Goal: Task Accomplishment & Management: Use online tool/utility

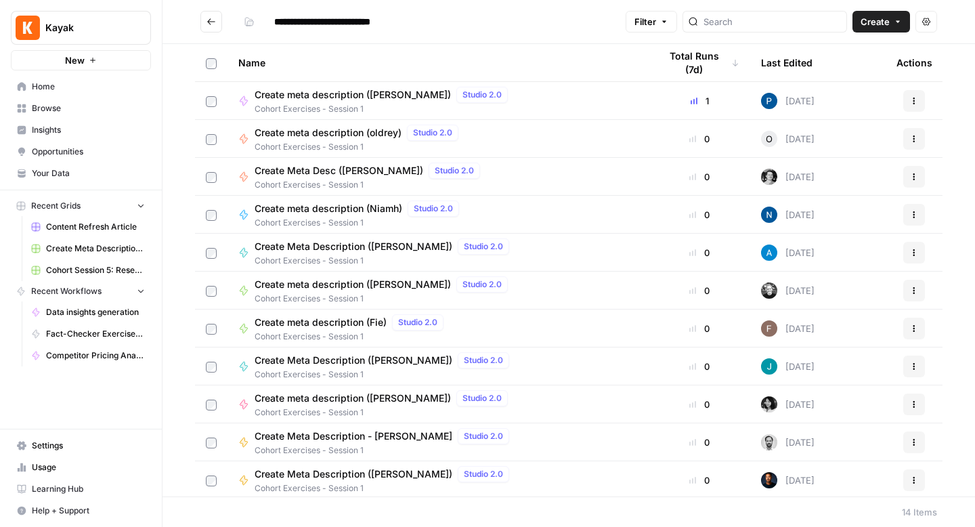
click at [68, 112] on span "Browse" at bounding box center [88, 108] width 113 height 12
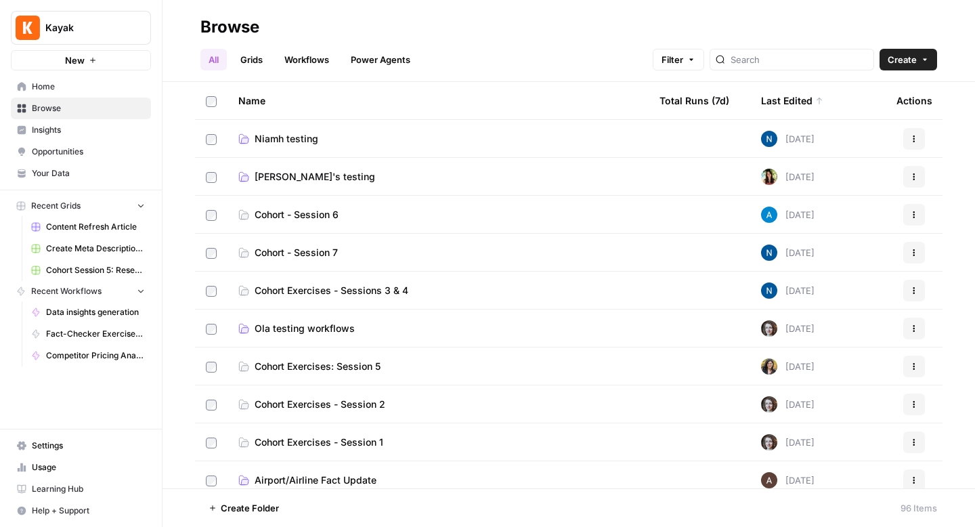
click at [303, 133] on span "Niamh testing" at bounding box center [287, 139] width 64 height 14
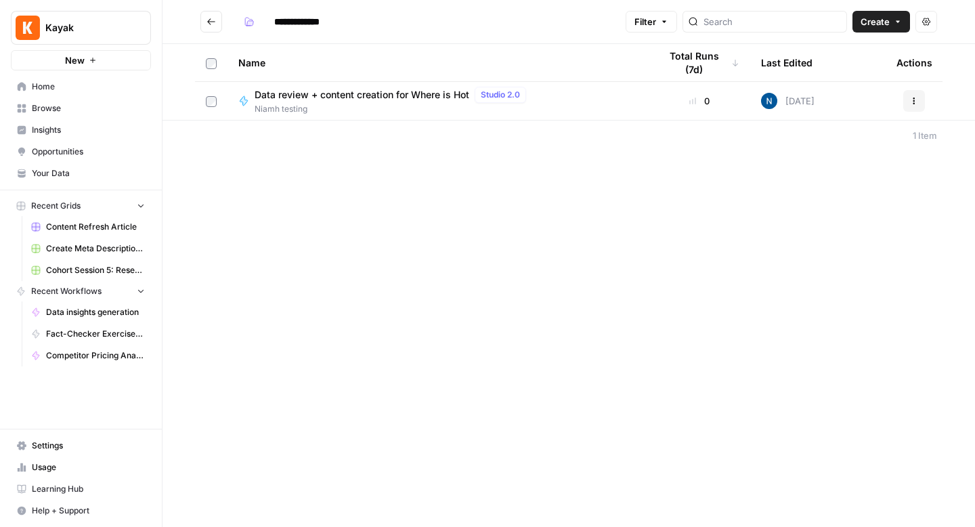
click at [213, 30] on button "Go back" at bounding box center [211, 22] width 22 height 22
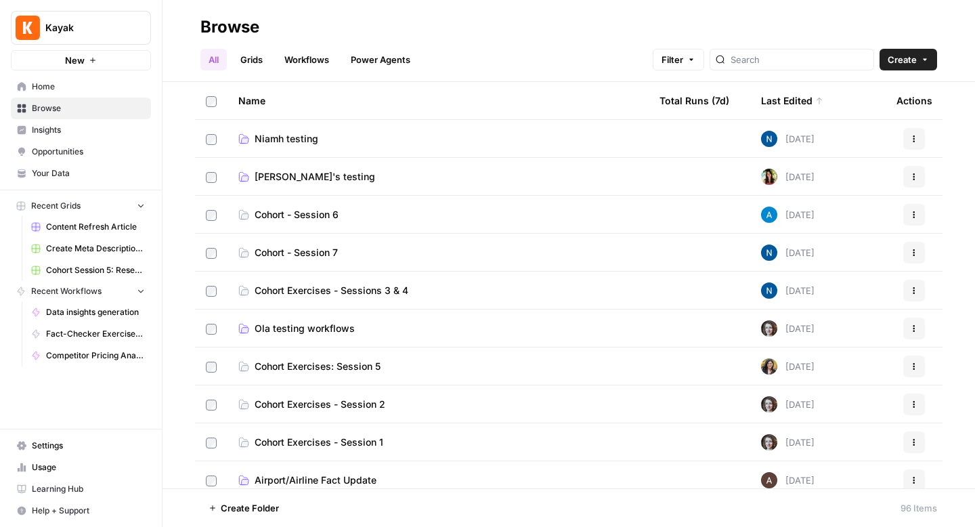
click at [293, 177] on span "[PERSON_NAME]'s testing" at bounding box center [315, 177] width 121 height 14
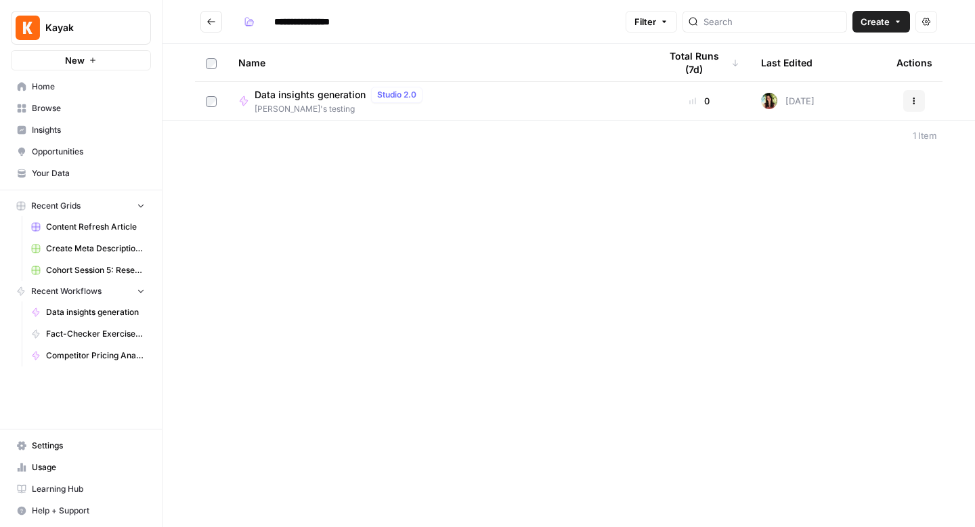
click at [208, 26] on button "Go back" at bounding box center [211, 22] width 22 height 22
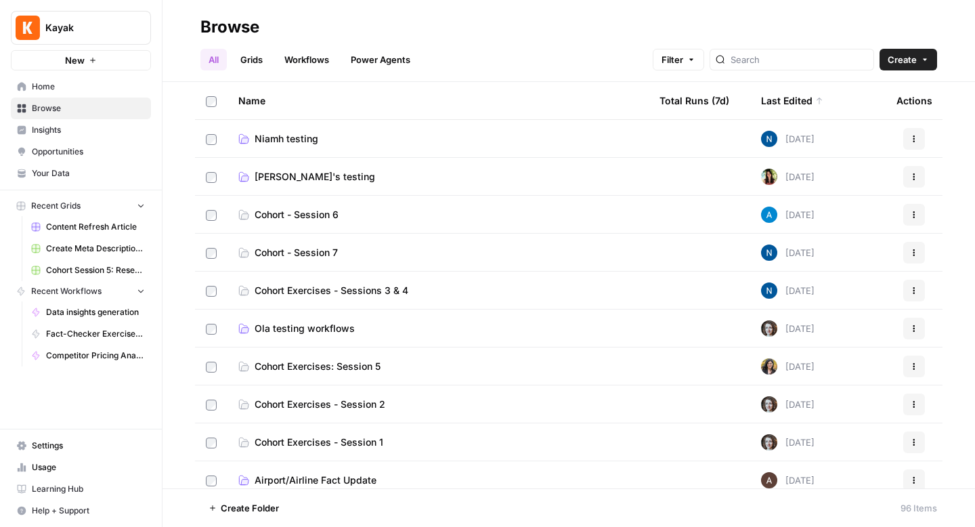
click at [281, 179] on span "[PERSON_NAME]'s testing" at bounding box center [315, 177] width 121 height 14
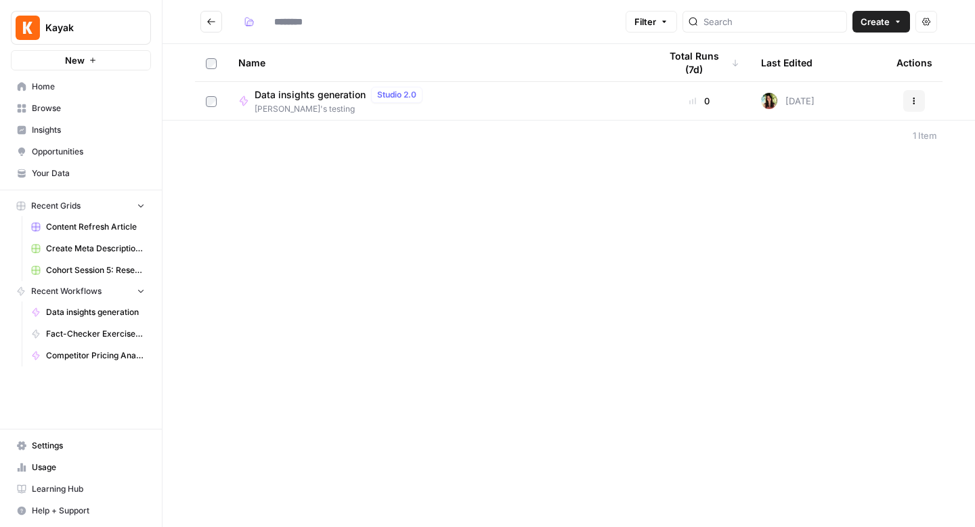
type input "**********"
click at [912, 106] on button "Actions" at bounding box center [914, 101] width 22 height 22
click at [673, 213] on div "**********" at bounding box center [569, 263] width 813 height 527
click at [894, 18] on icon "button" at bounding box center [898, 22] width 8 height 8
click at [824, 55] on span "Grid" at bounding box center [855, 54] width 76 height 14
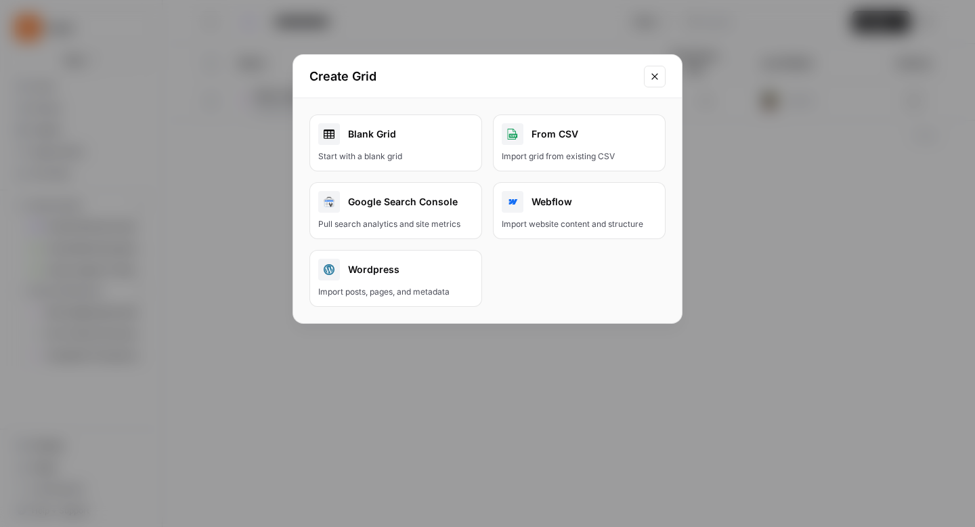
click at [650, 85] on button "Close modal" at bounding box center [655, 77] width 22 height 22
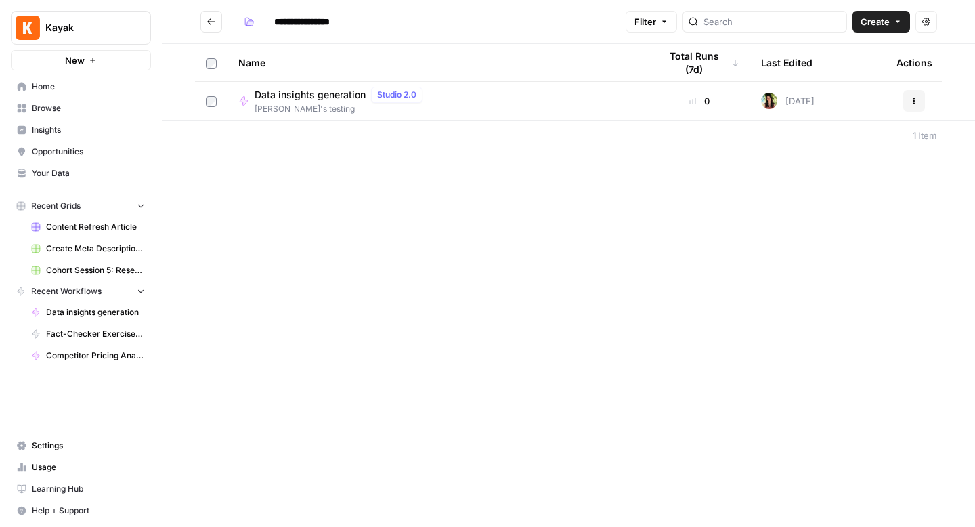
click at [417, 111] on span "[PERSON_NAME]'s testing" at bounding box center [341, 109] width 173 height 12
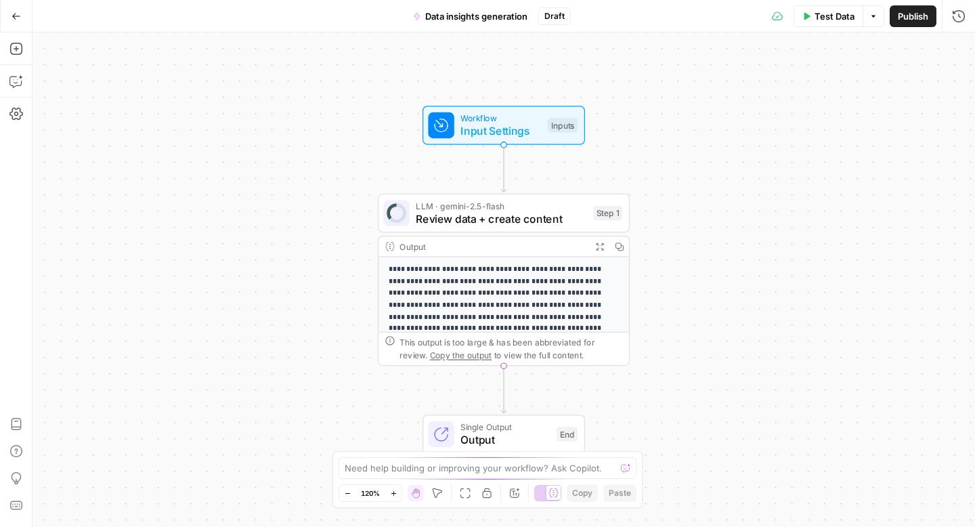
click at [917, 18] on span "Publish" at bounding box center [913, 16] width 30 height 14
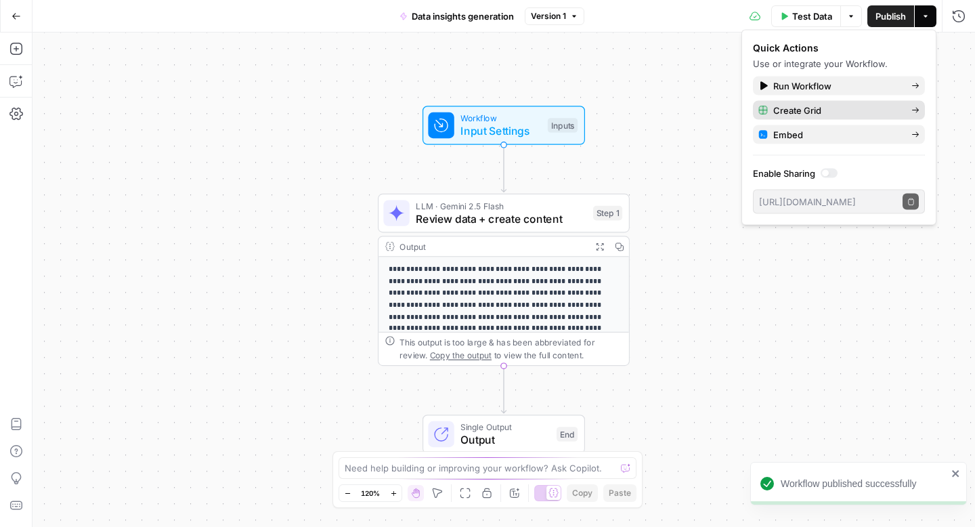
click at [788, 108] on span "Create Grid" at bounding box center [836, 111] width 127 height 14
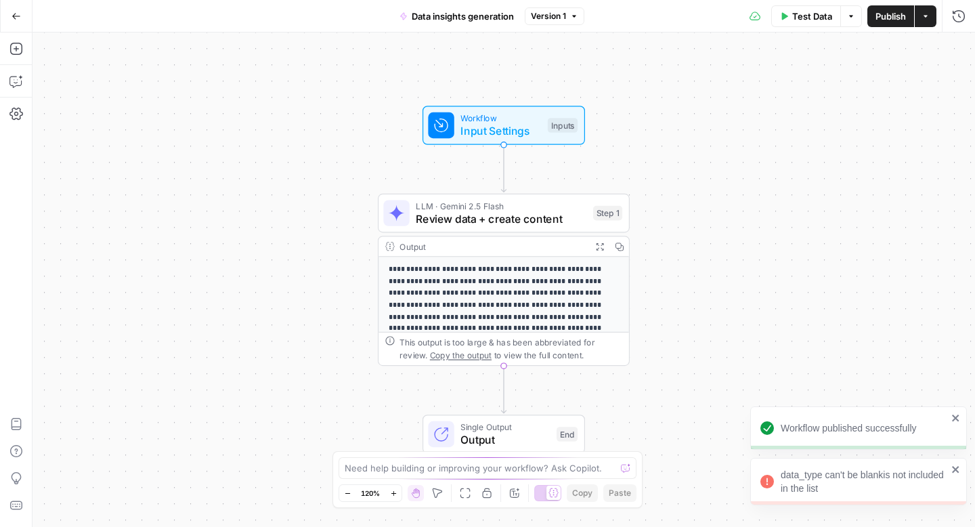
click at [850, 485] on div "data_type can't be blankis not included in the list" at bounding box center [864, 481] width 167 height 27
click at [14, 19] on icon "button" at bounding box center [16, 16] width 9 height 9
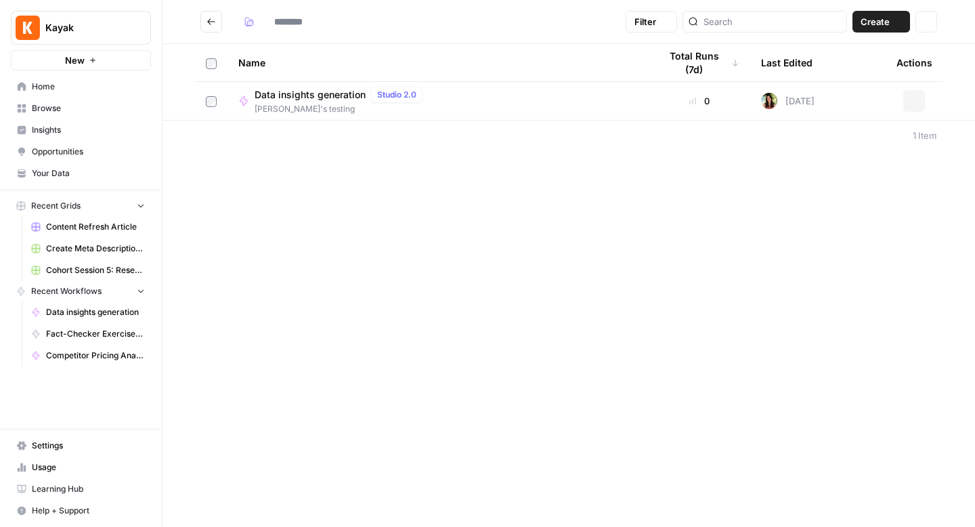
type input "**********"
click at [290, 96] on span "Data insights generation" at bounding box center [310, 95] width 111 height 14
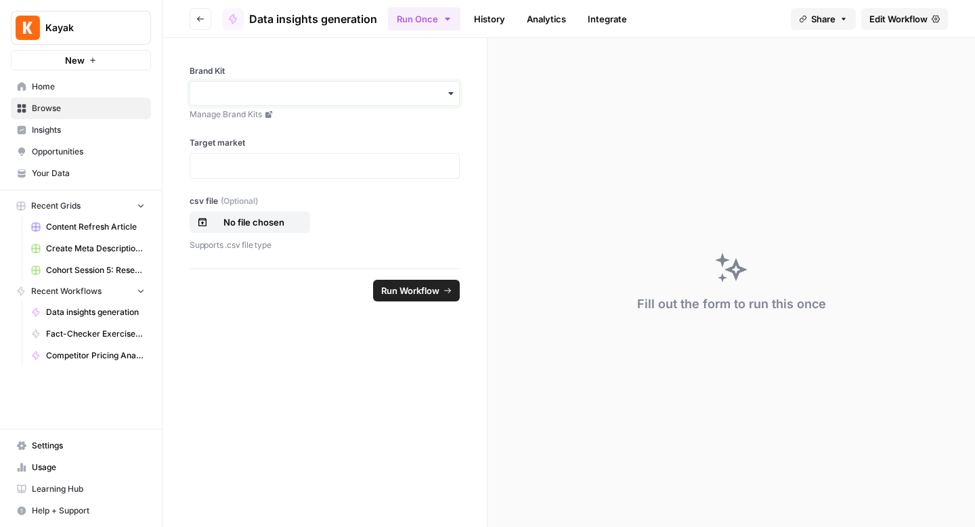
click at [284, 98] on input "Brand Kit" at bounding box center [324, 94] width 253 height 14
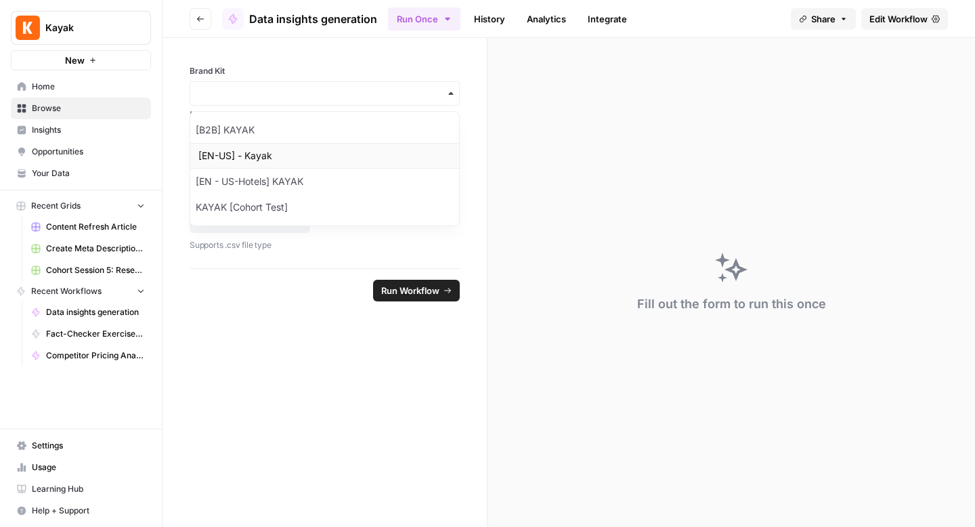
click at [251, 152] on div "[EN-US] - Kayak" at bounding box center [324, 156] width 269 height 26
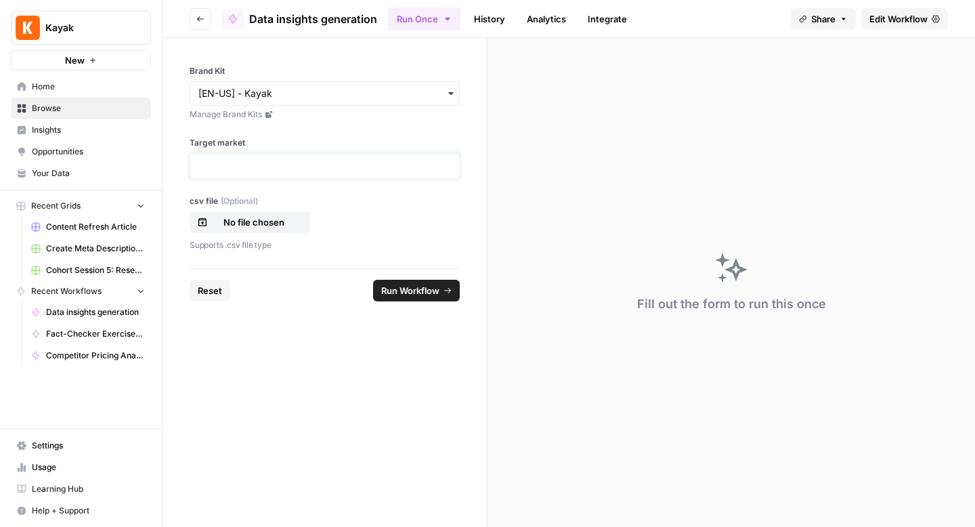
click at [244, 169] on p at bounding box center [324, 166] width 253 height 14
click at [219, 179] on div "Brand Kit Manage Brand Kits Target market csv file (Optional) No file chosen Su…" at bounding box center [325, 153] width 324 height 230
click at [213, 163] on p at bounding box center [324, 166] width 253 height 14
click at [207, 18] on button "Go back" at bounding box center [201, 19] width 22 height 22
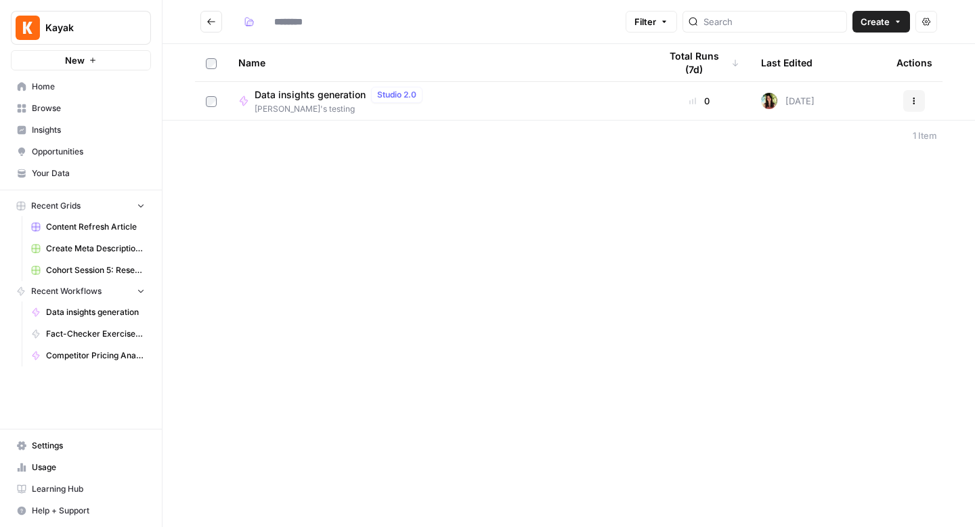
type input "**********"
click at [358, 97] on span "Data insights generation" at bounding box center [310, 95] width 111 height 14
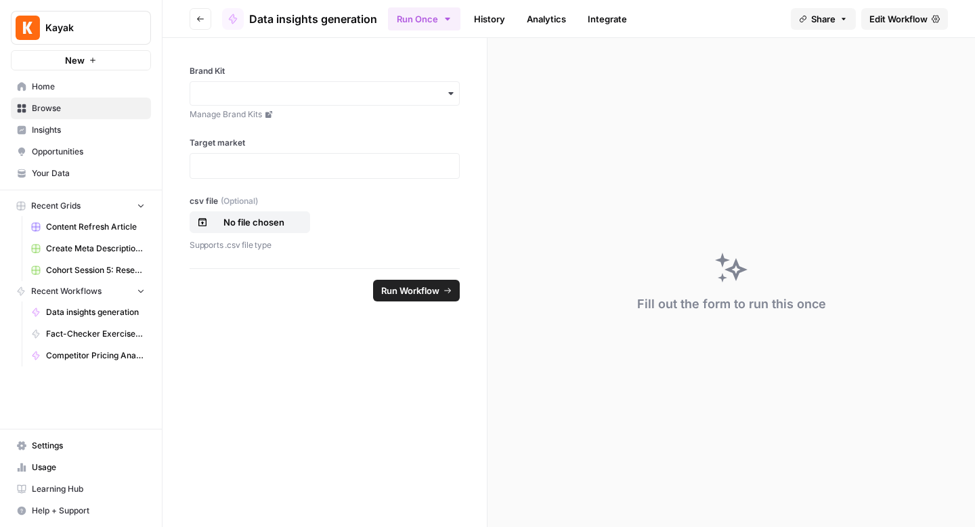
click at [629, 242] on div "Fill out the form to run this once" at bounding box center [732, 282] width 488 height 489
click at [918, 19] on span "Edit Workflow" at bounding box center [899, 19] width 58 height 14
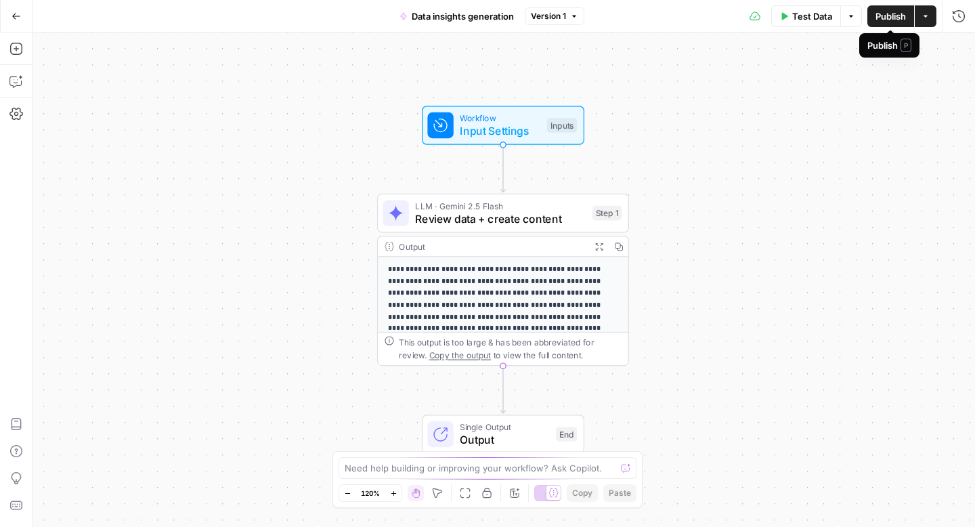
click at [899, 13] on span "Publish" at bounding box center [891, 16] width 30 height 14
click at [714, 116] on div "**********" at bounding box center [504, 280] width 943 height 494
click at [937, 21] on div "Test Data Options Publish Actions Run History" at bounding box center [780, 16] width 391 height 32
click at [934, 21] on button "Actions" at bounding box center [926, 16] width 22 height 22
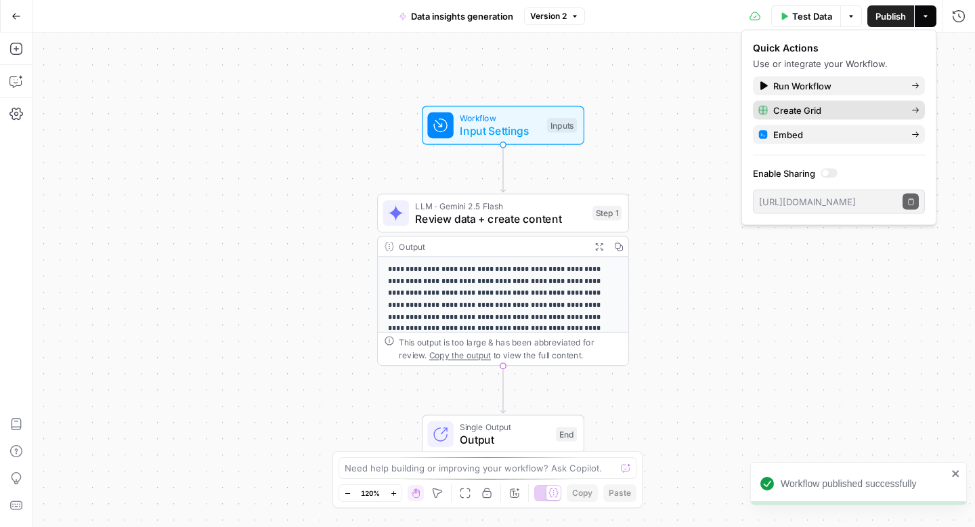
click at [805, 108] on span "Create Grid" at bounding box center [836, 111] width 127 height 14
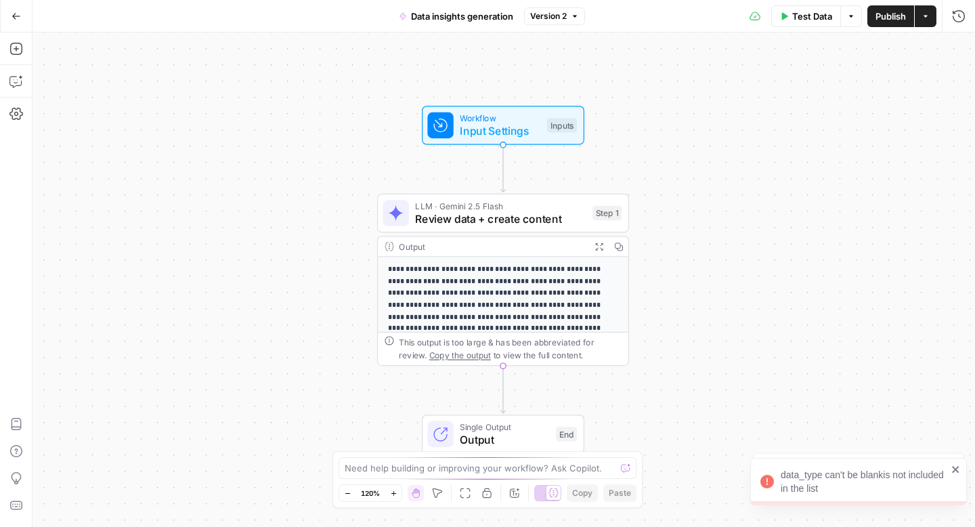
click at [538, 139] on div "Workflow Input Settings Inputs Test Step" at bounding box center [503, 125] width 163 height 39
click at [511, 130] on span "Input Settings" at bounding box center [499, 131] width 81 height 16
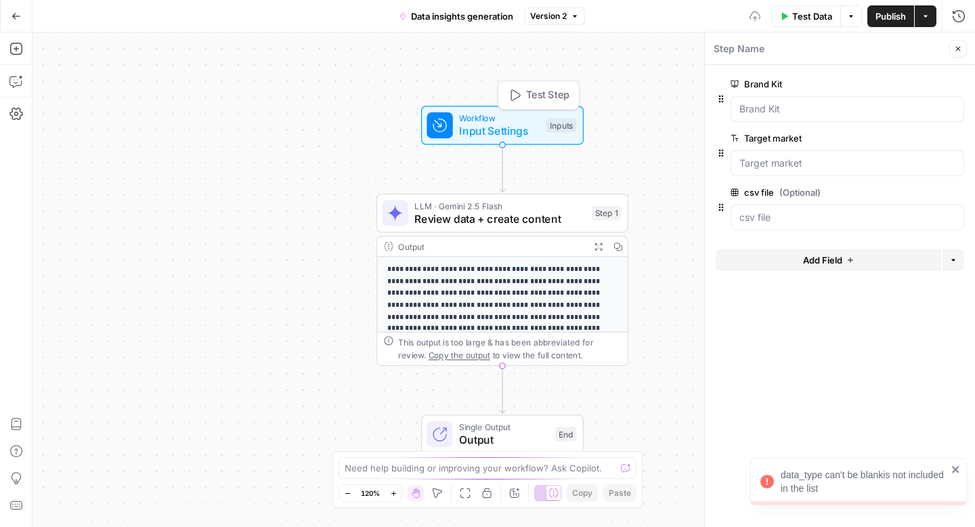
click at [786, 99] on div at bounding box center [848, 109] width 234 height 26
click at [776, 112] on Kit "Brand Kit" at bounding box center [848, 109] width 216 height 14
click at [875, 114] on Kit "Brand Kit" at bounding box center [848, 109] width 216 height 14
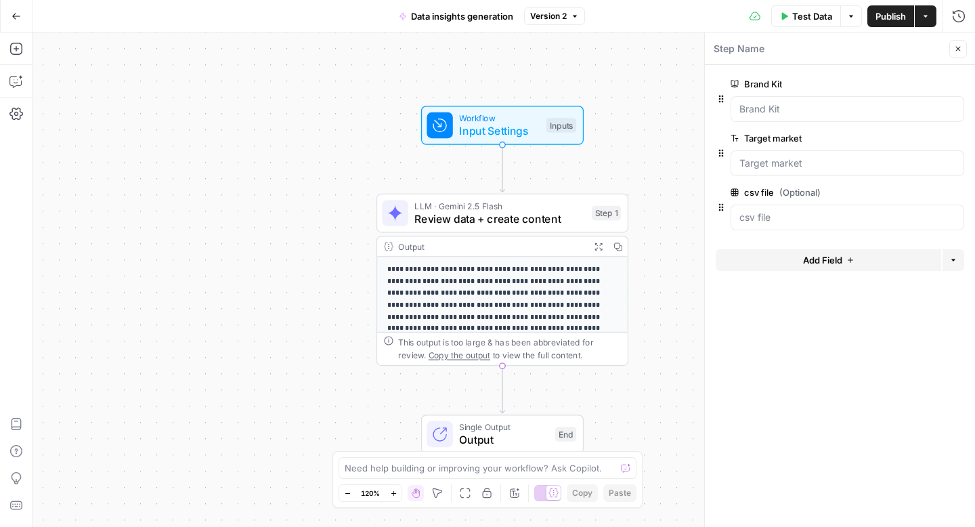
click at [847, 17] on icon "button" at bounding box center [851, 16] width 8 height 8
click at [804, 22] on button "Test Data" at bounding box center [807, 16] width 70 height 22
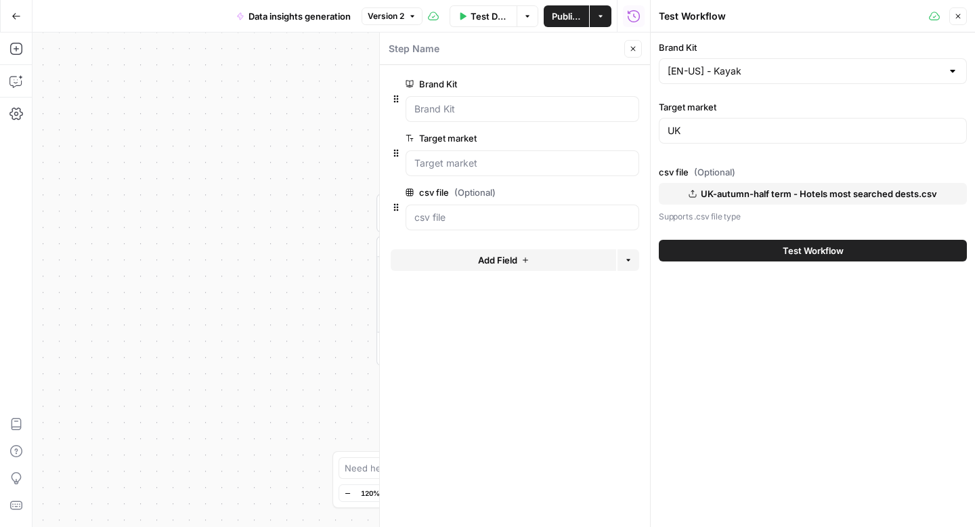
click at [771, 254] on button "Test Workflow" at bounding box center [813, 251] width 308 height 22
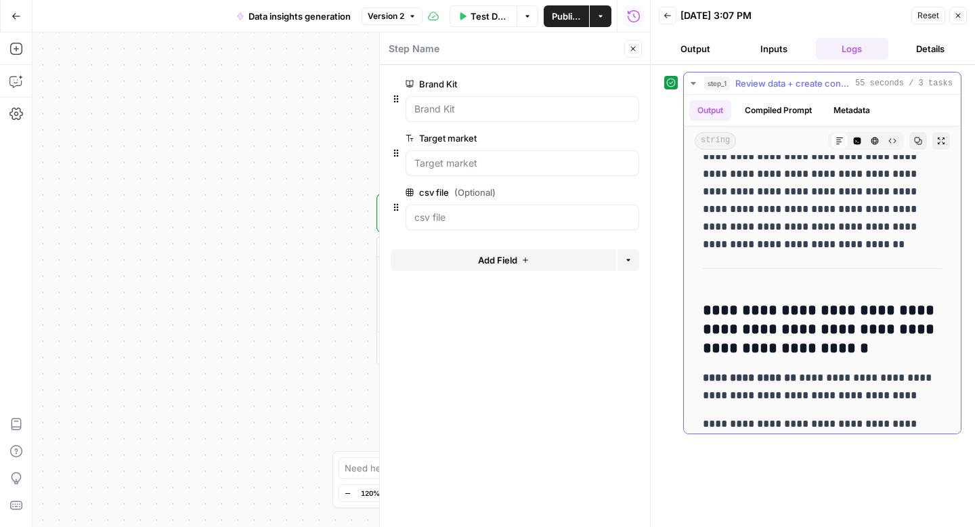
scroll to position [1653, 0]
